Goal: Transaction & Acquisition: Purchase product/service

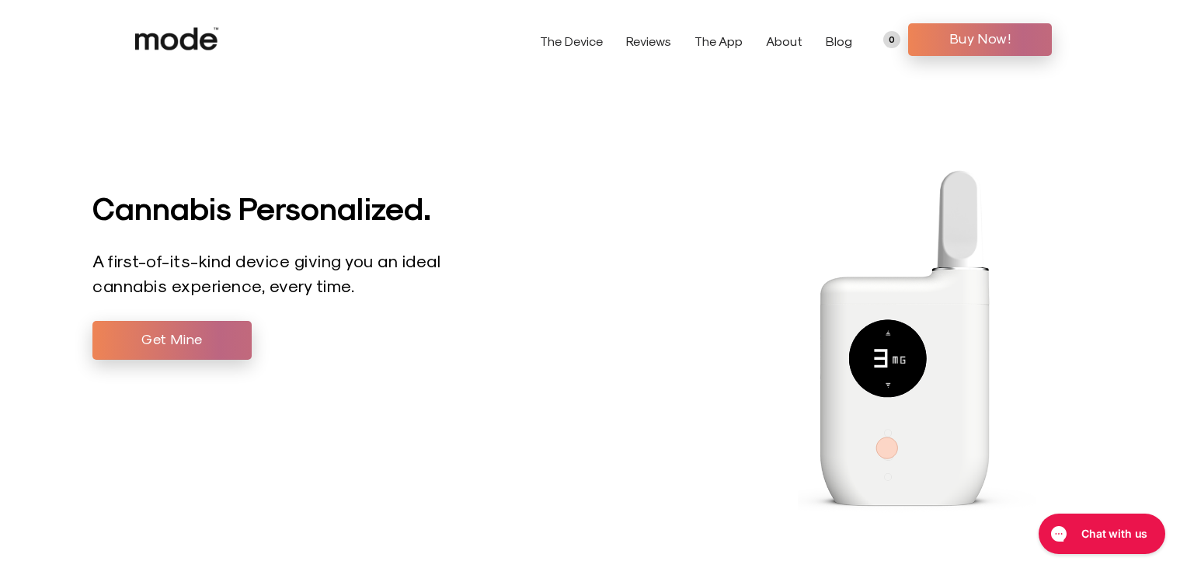
click at [578, 42] on link "The Device" at bounding box center [571, 40] width 63 height 15
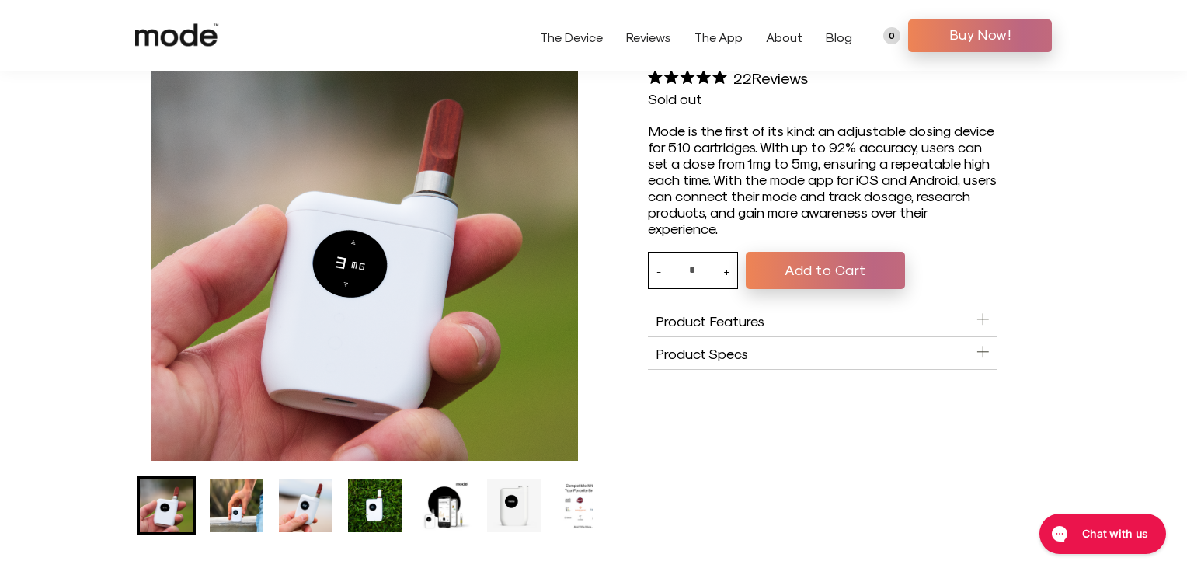
click at [974, 329] on aside "Product Features" at bounding box center [823, 321] width 350 height 33
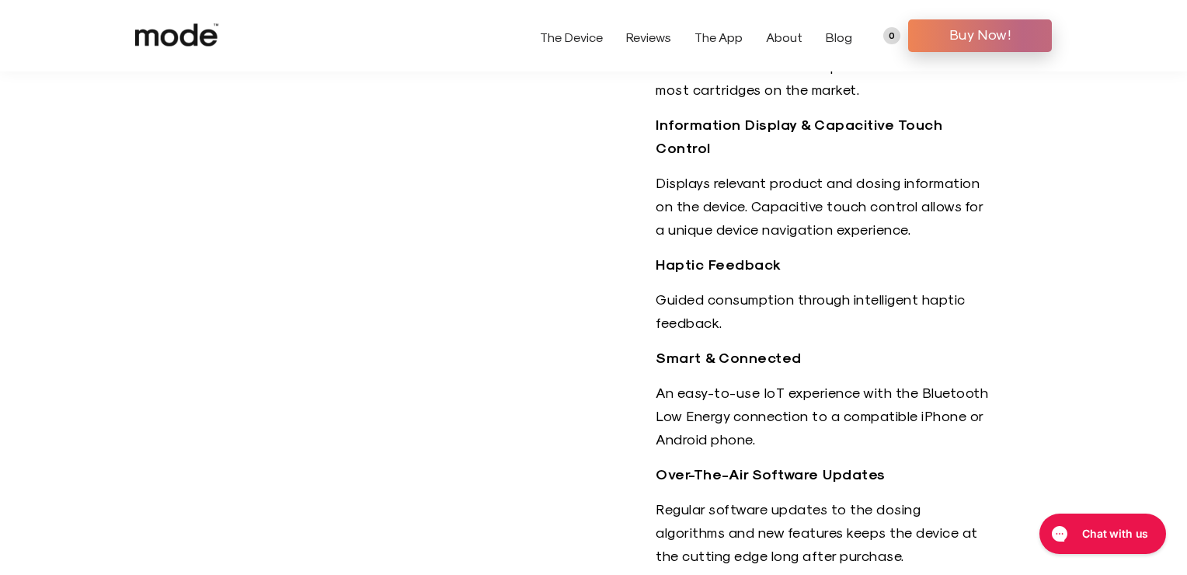
scroll to position [779, 0]
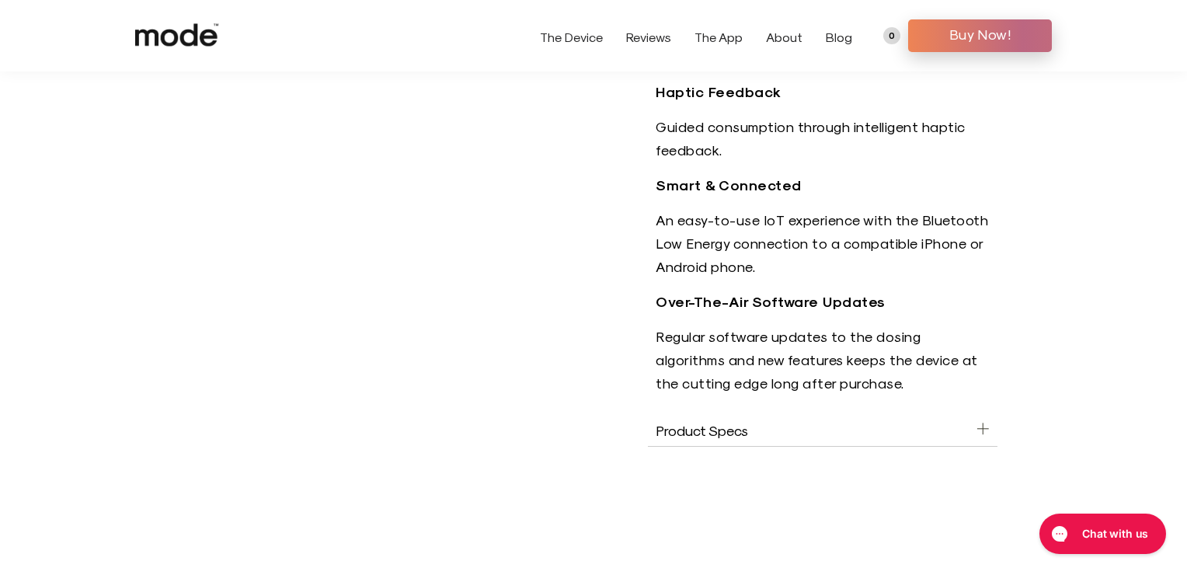
click at [988, 422] on icon at bounding box center [983, 428] width 13 height 13
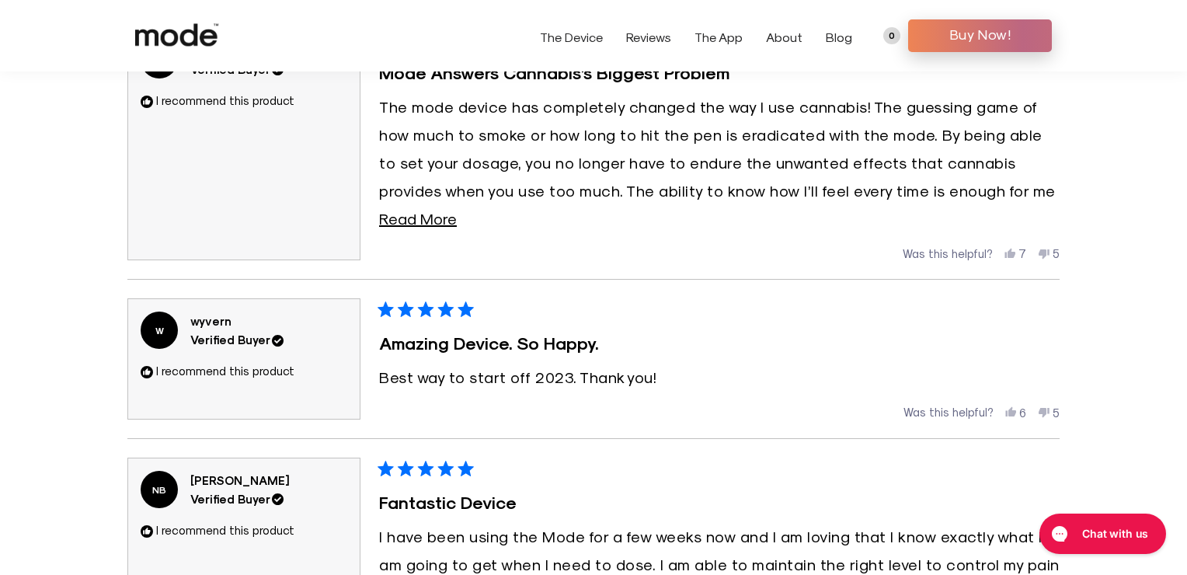
scroll to position [1592, 0]
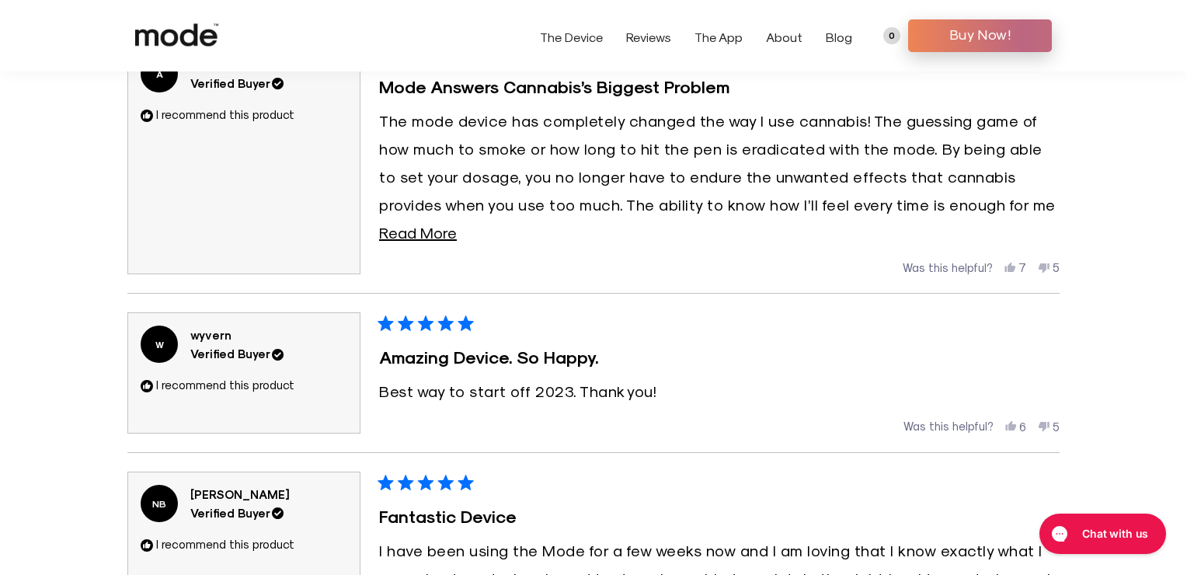
click at [434, 224] on span "Read More" at bounding box center [418, 232] width 78 height 19
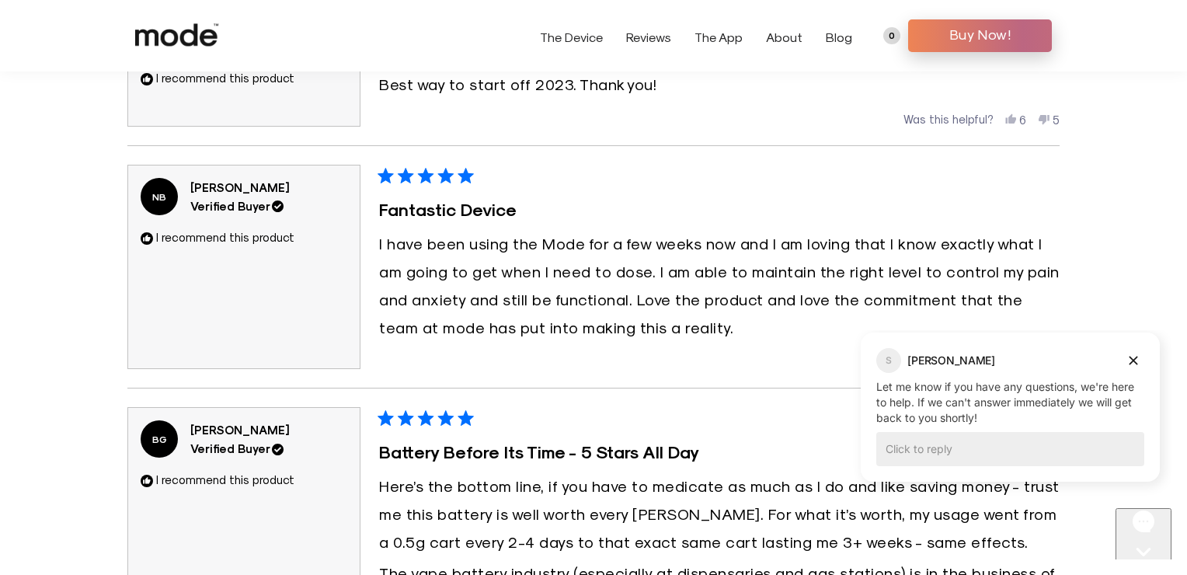
scroll to position [1900, 0]
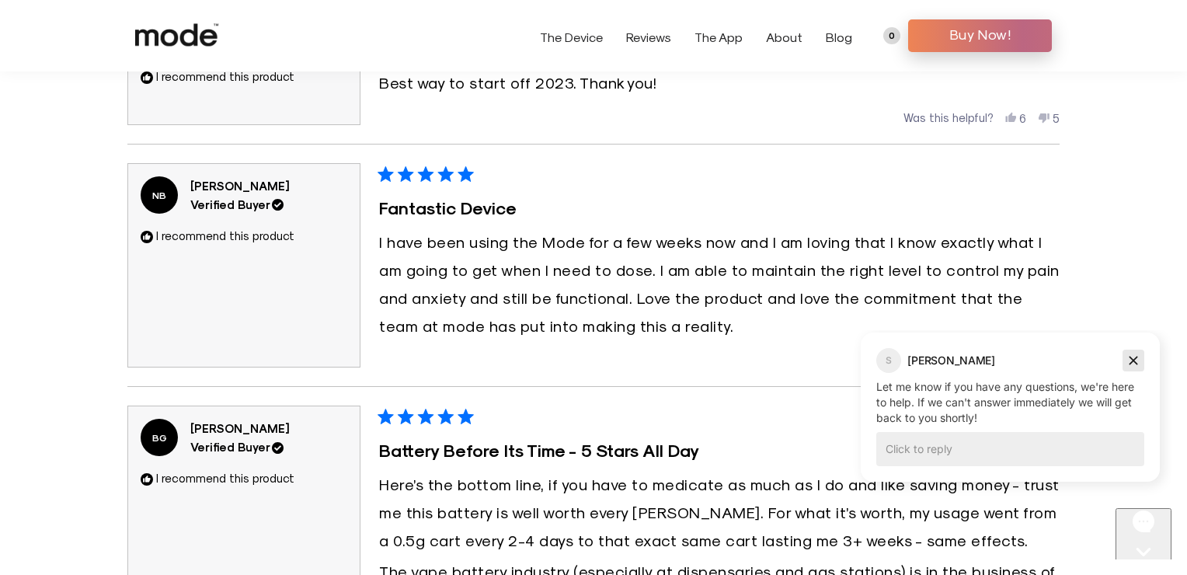
click at [1139, 363] on icon "Dismiss campaign" at bounding box center [1134, 360] width 16 height 19
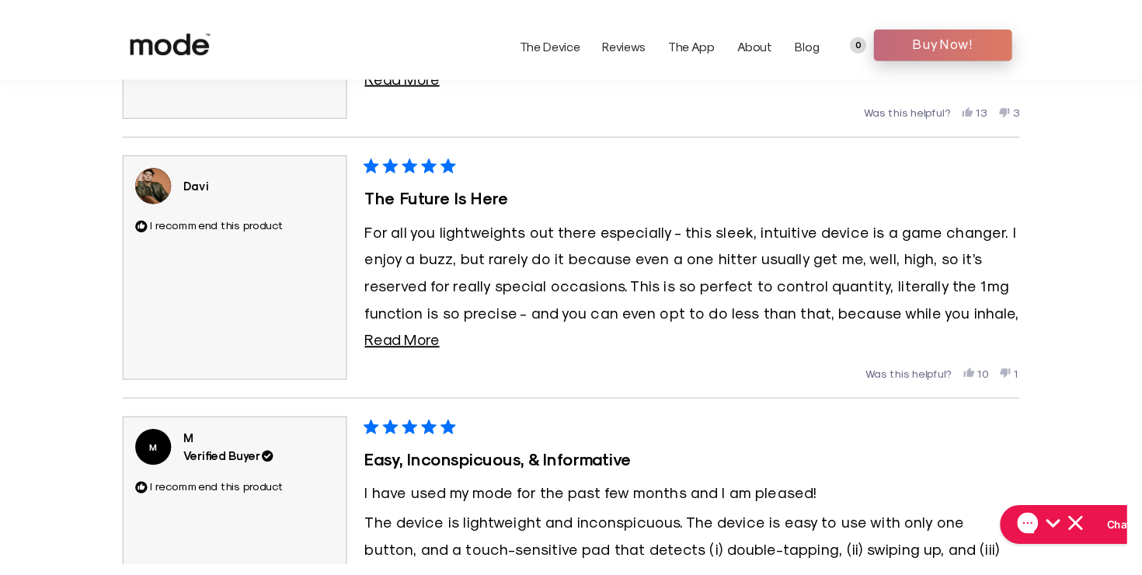
scroll to position [2406, 0]
